Goal: Task Accomplishment & Management: Manage account settings

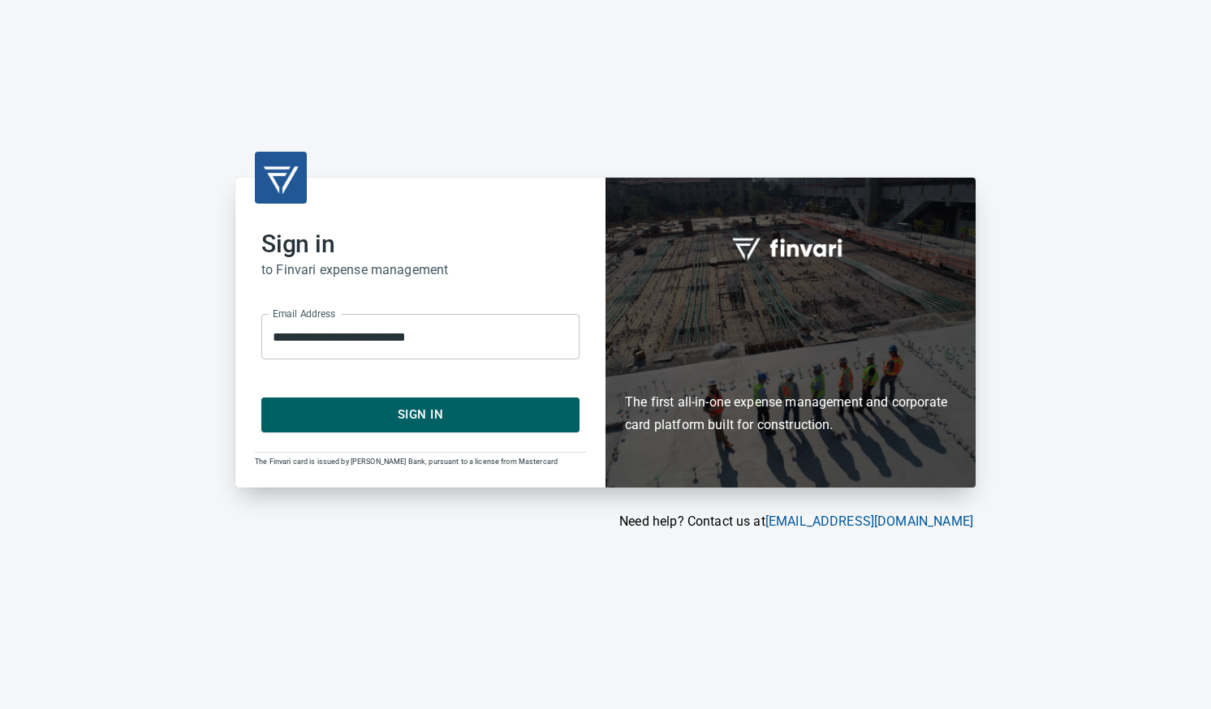
click at [514, 418] on span "Sign In" at bounding box center [420, 414] width 282 height 21
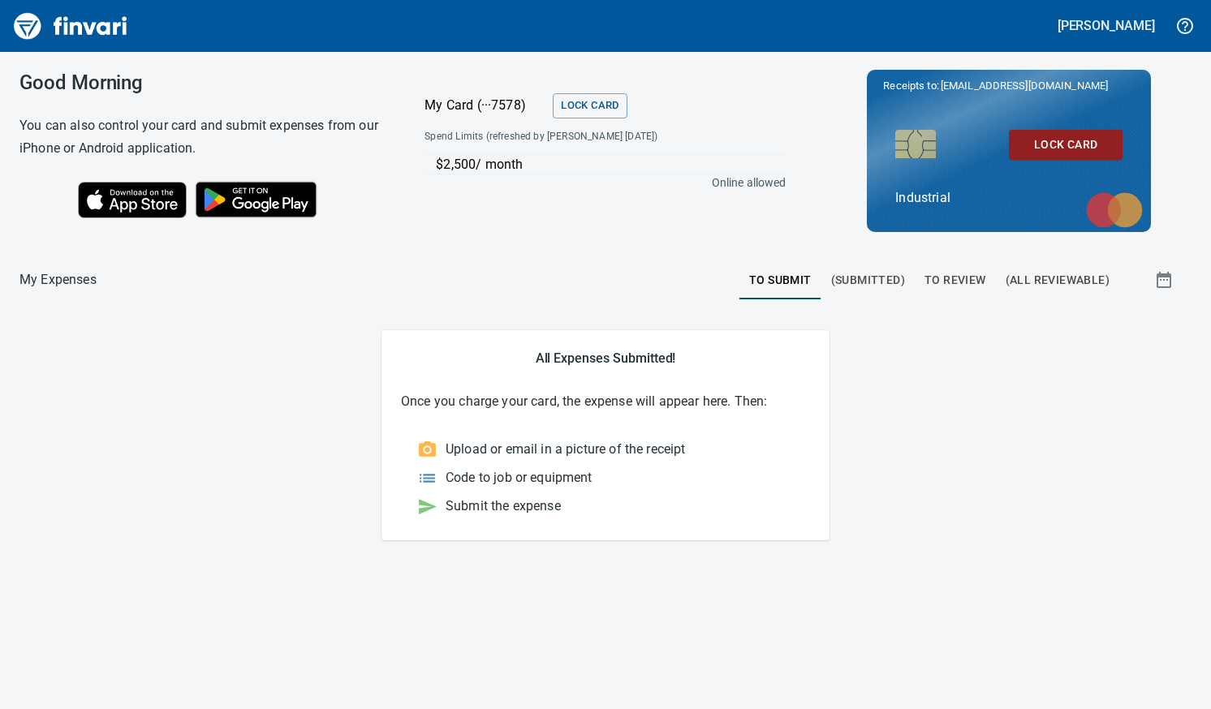
click at [957, 270] on span "To Review" at bounding box center [956, 280] width 62 height 20
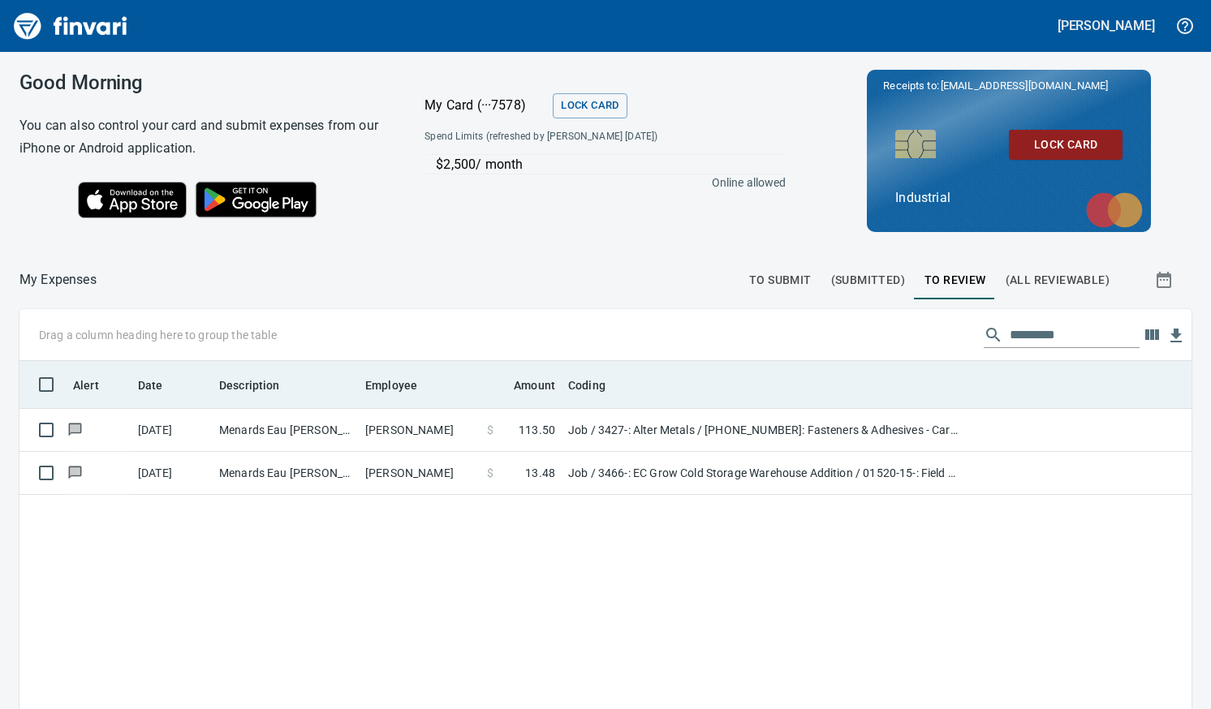
scroll to position [519, 1148]
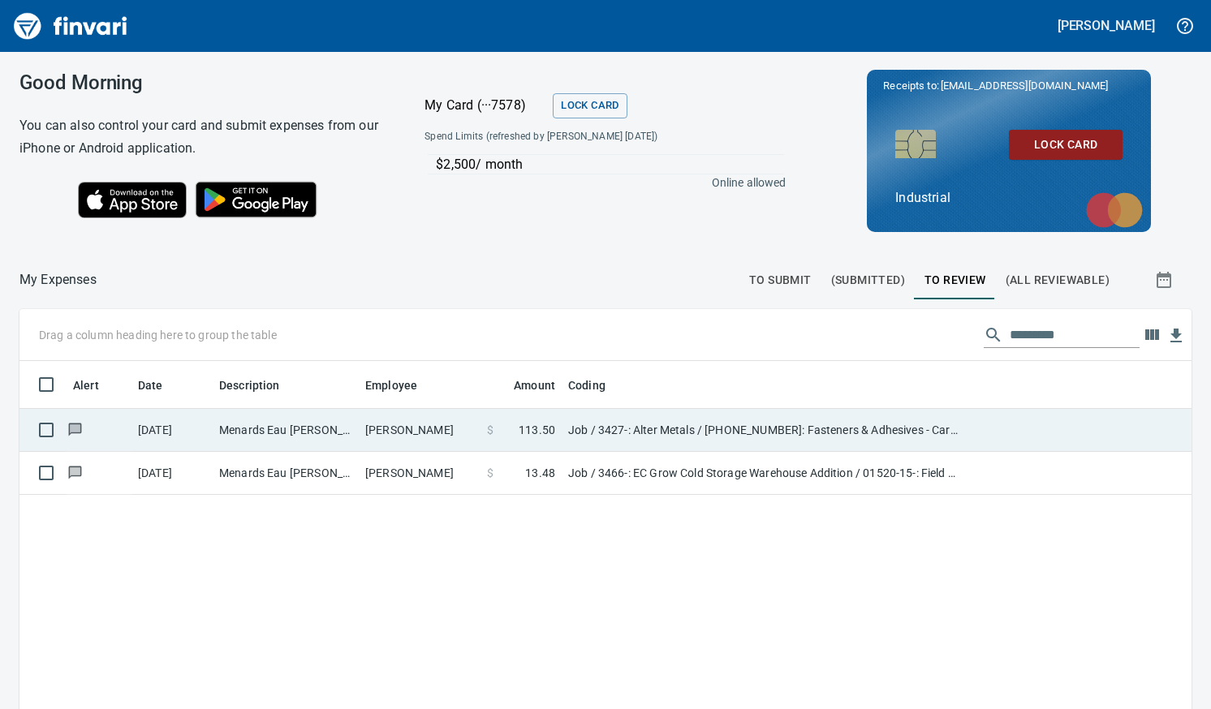
click at [382, 441] on td "[PERSON_NAME]" at bounding box center [420, 430] width 122 height 43
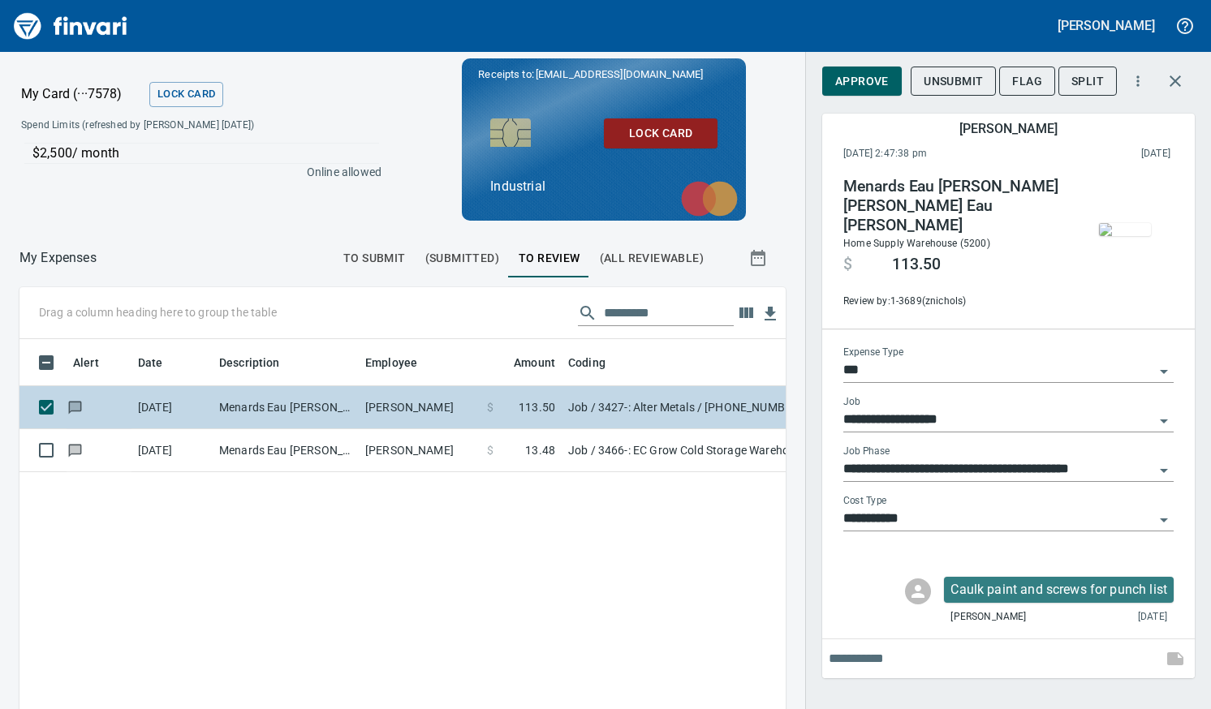
scroll to position [507, 742]
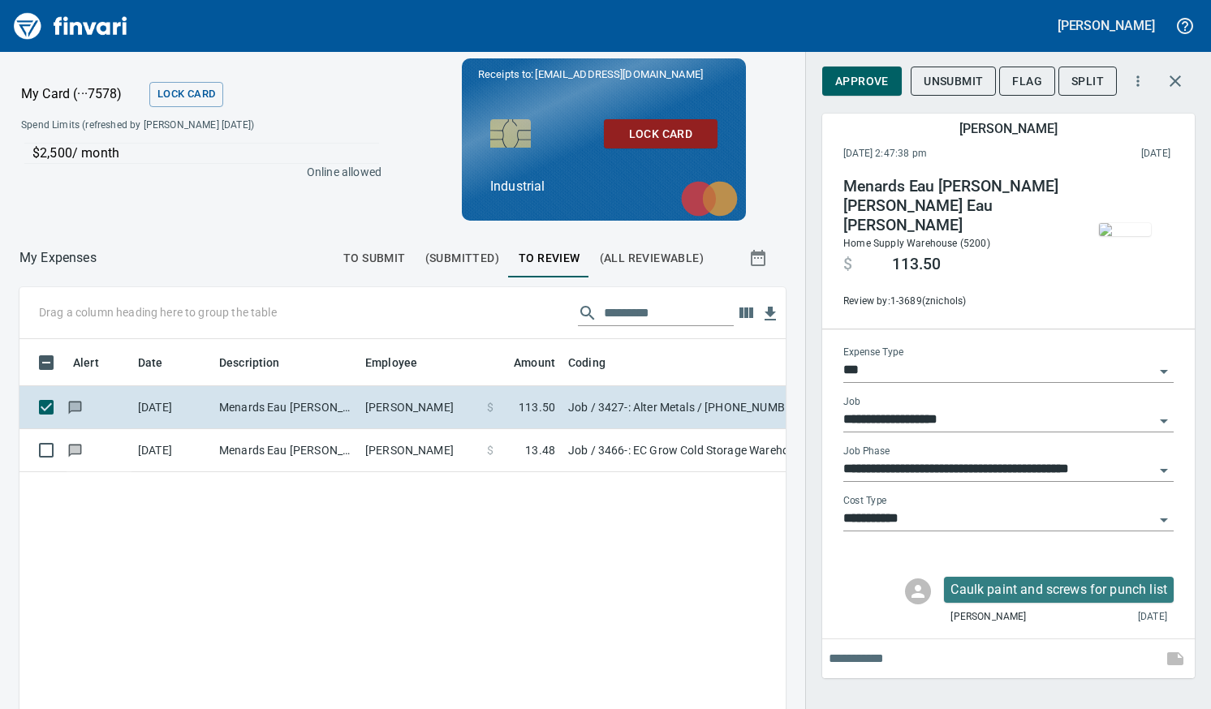
click at [1112, 236] on img "button" at bounding box center [1125, 229] width 52 height 13
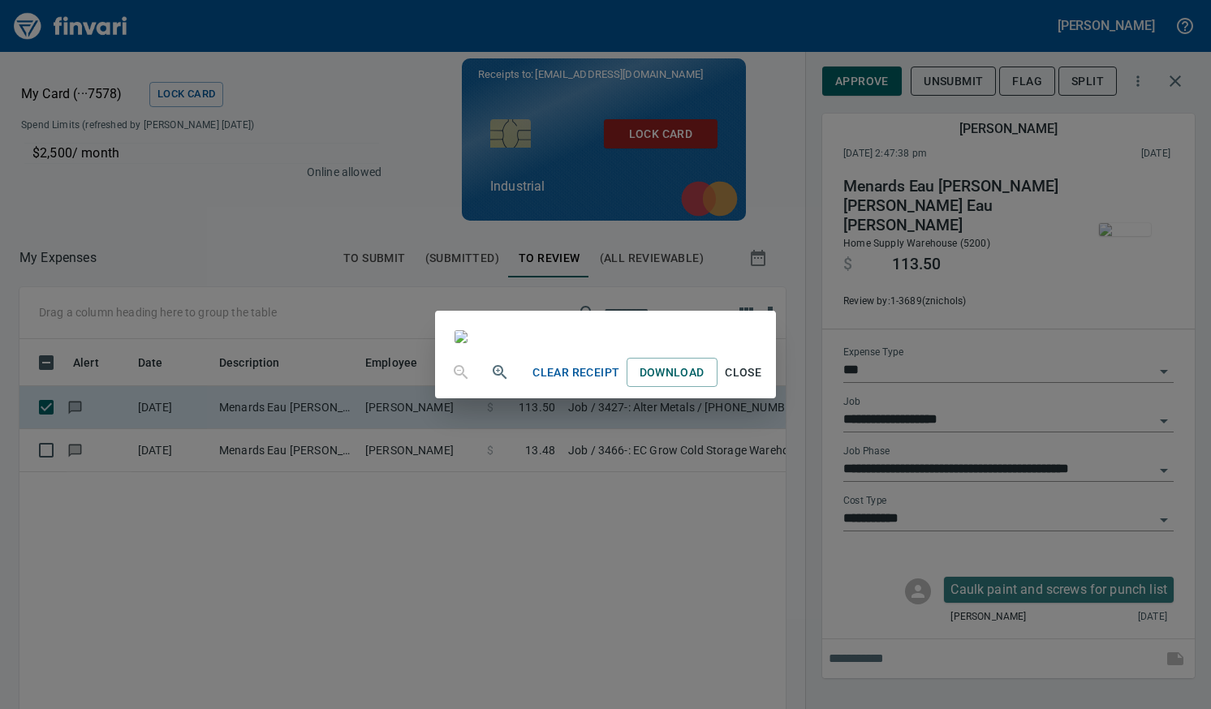
click at [763, 383] on span "Close" at bounding box center [743, 373] width 39 height 20
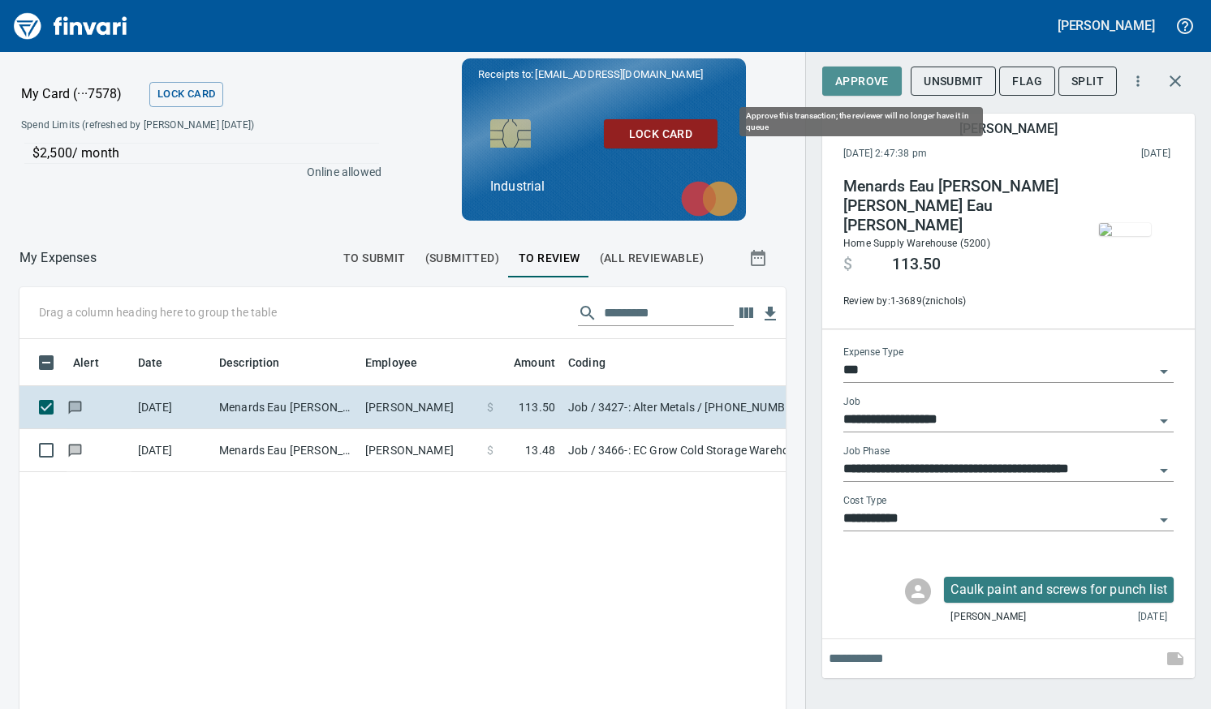
click at [869, 79] on span "Approve" at bounding box center [862, 81] width 54 height 20
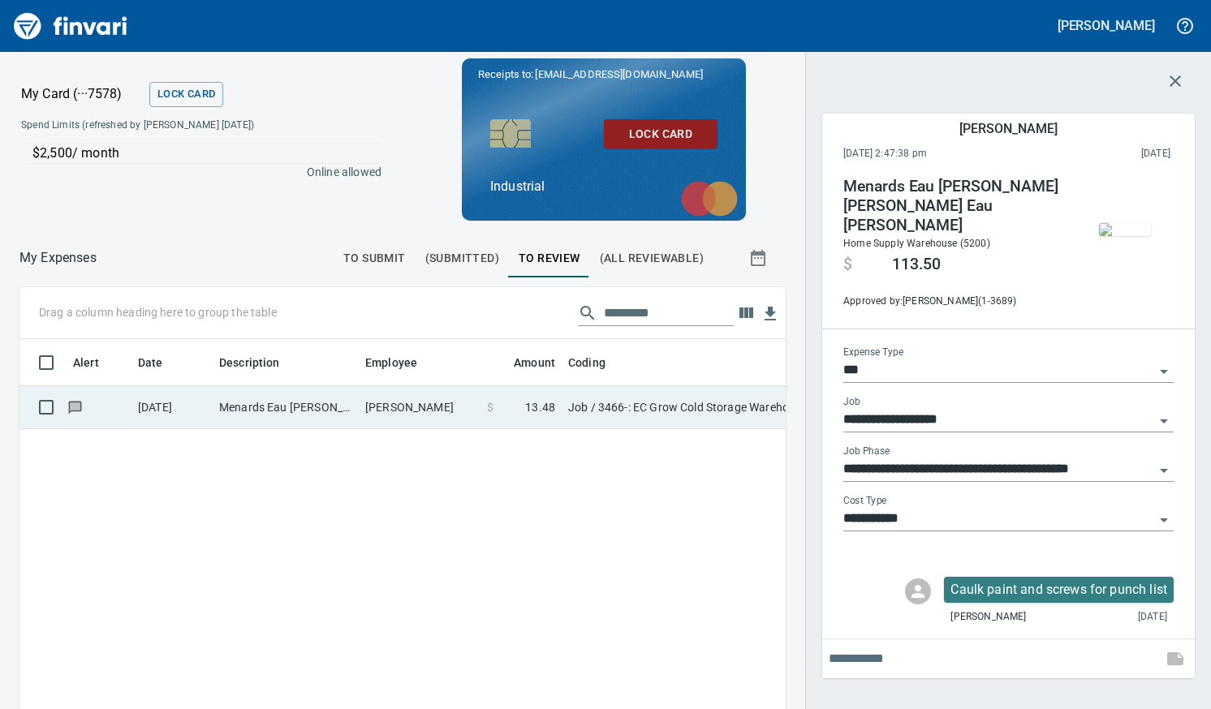
click at [354, 408] on td "Menards Eau Claire Wes Eau Claire WI" at bounding box center [286, 407] width 146 height 43
type input "**********"
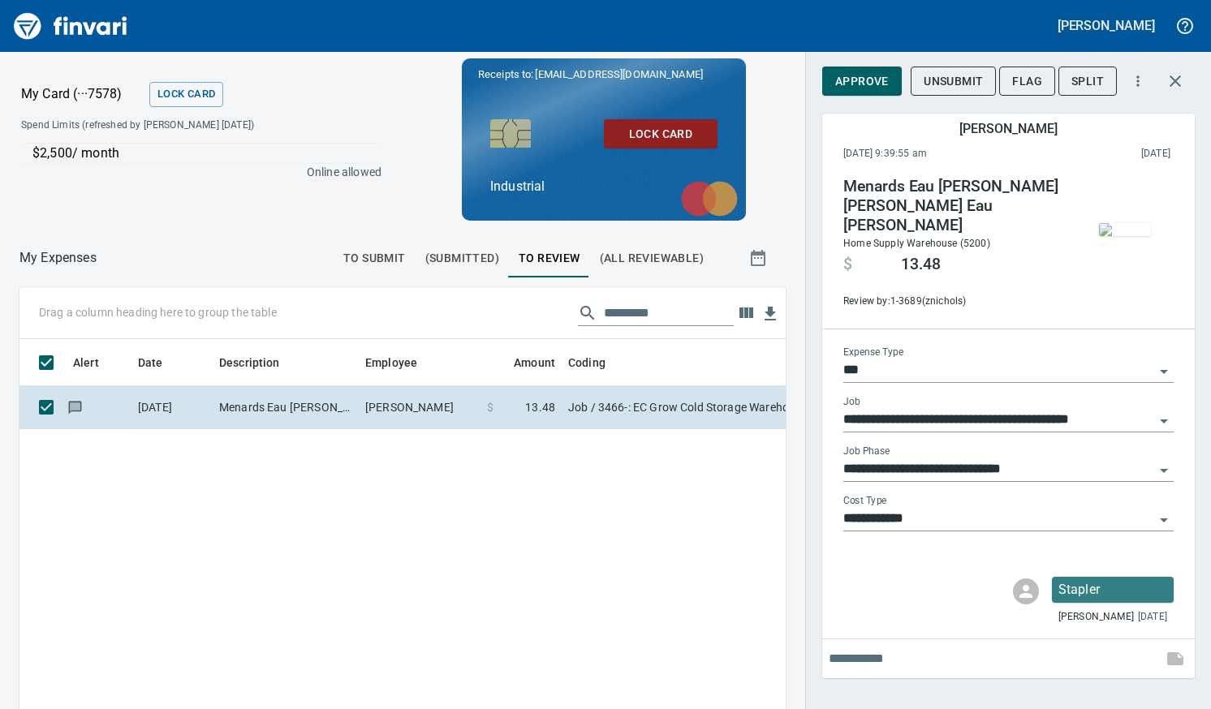
click at [1110, 228] on img "button" at bounding box center [1125, 229] width 52 height 13
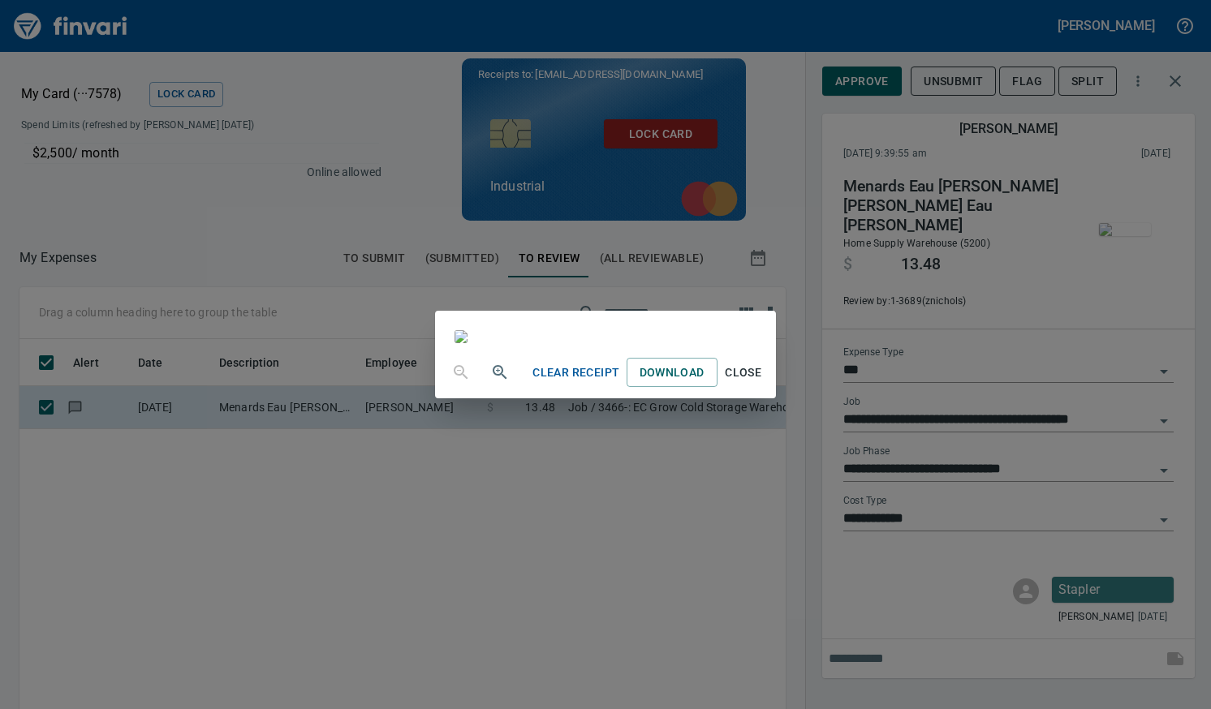
click at [763, 383] on span "Close" at bounding box center [743, 373] width 39 height 20
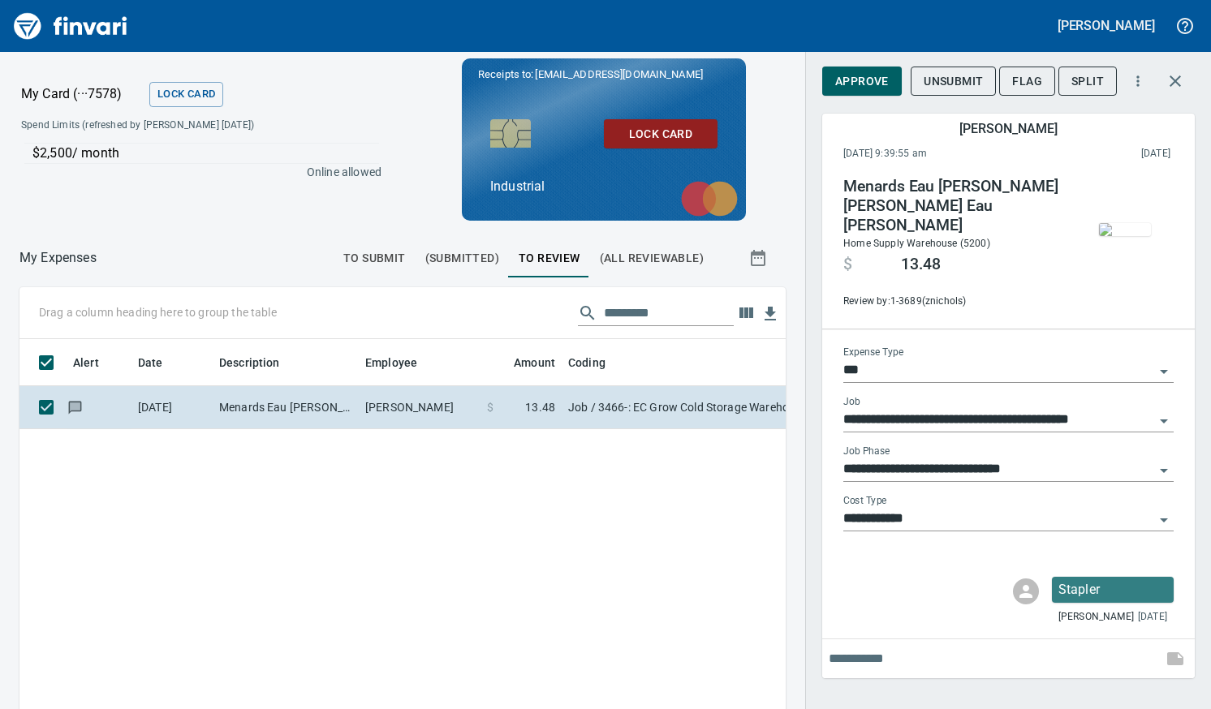
scroll to position [507, 742]
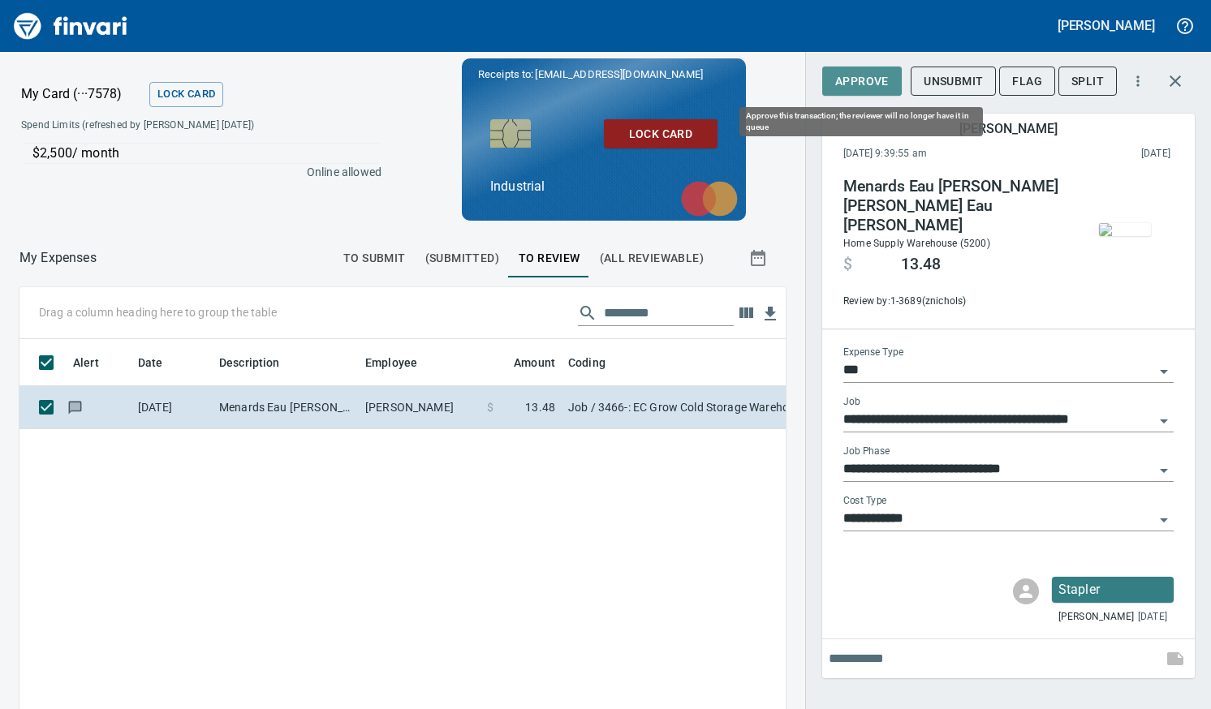
click at [851, 88] on span "Approve" at bounding box center [862, 81] width 54 height 20
